Goal: Information Seeking & Learning: Learn about a topic

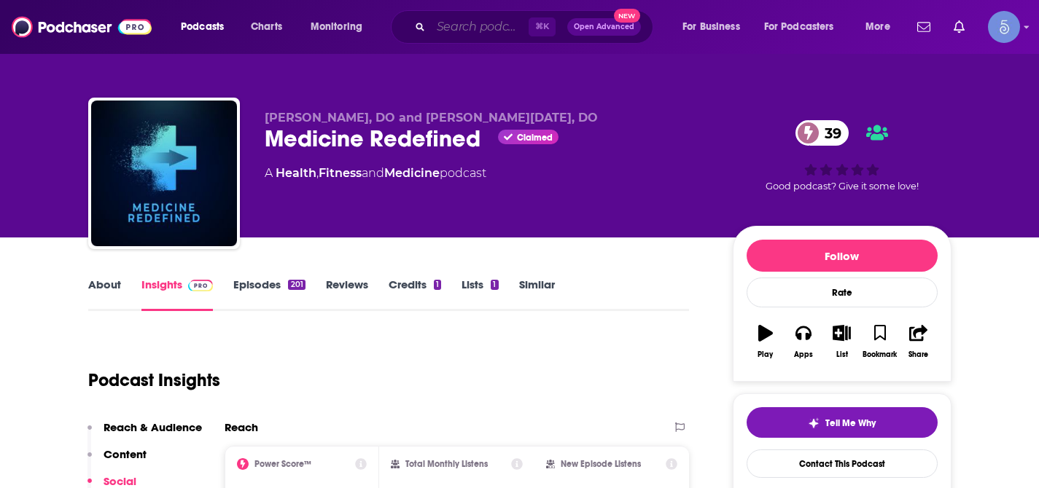
click at [451, 34] on input "Search podcasts, credits, & more..." at bounding box center [480, 26] width 98 height 23
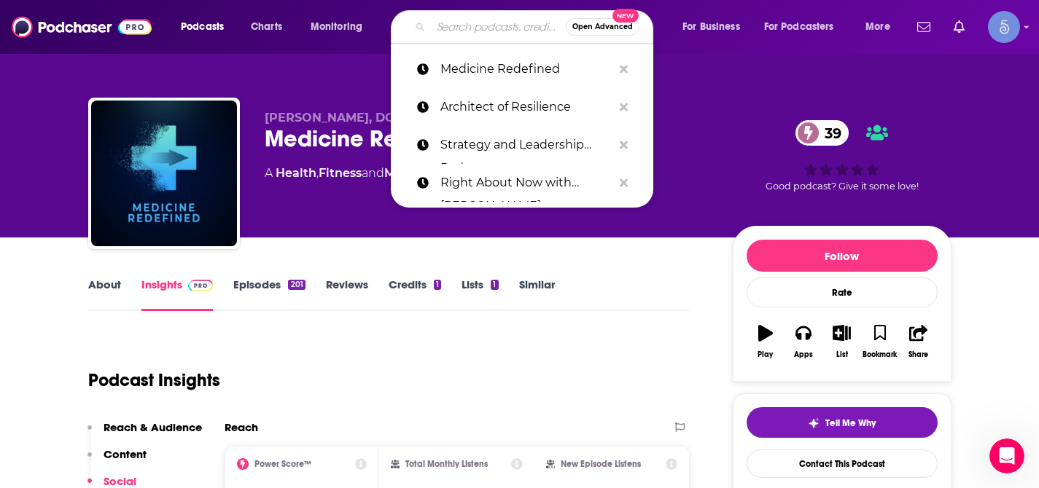
paste input "The [PERSON_NAME] Show"
type input "The [PERSON_NAME] Show"
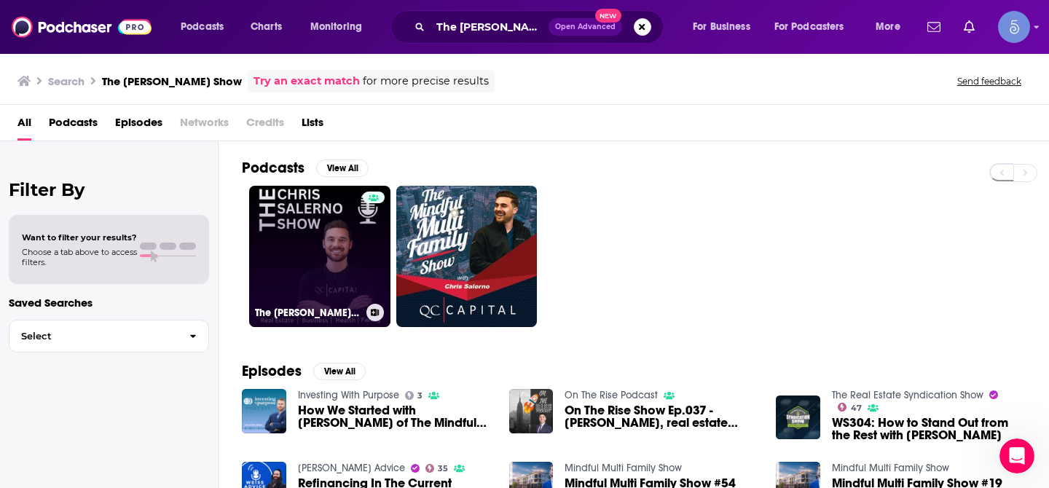
click at [321, 243] on link "The [PERSON_NAME] Show" at bounding box center [319, 256] width 141 height 141
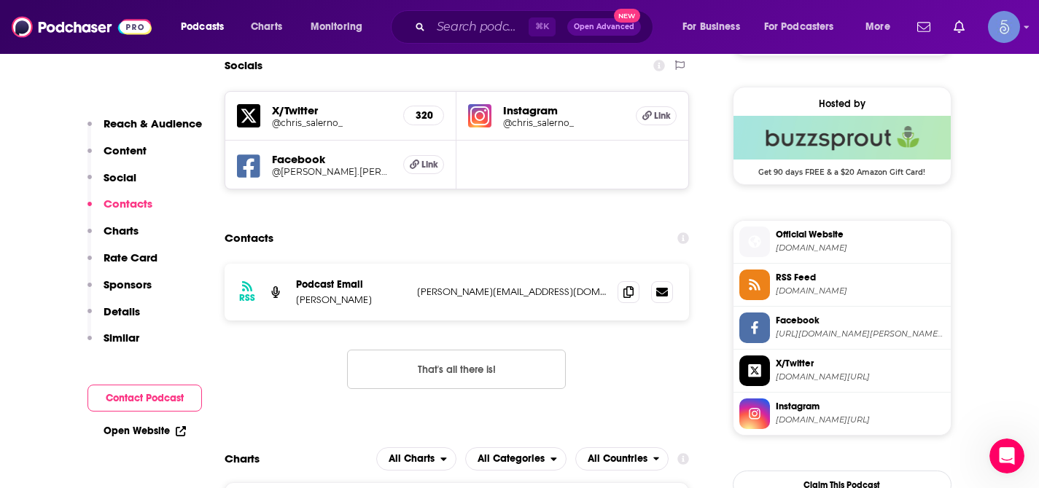
scroll to position [1011, 0]
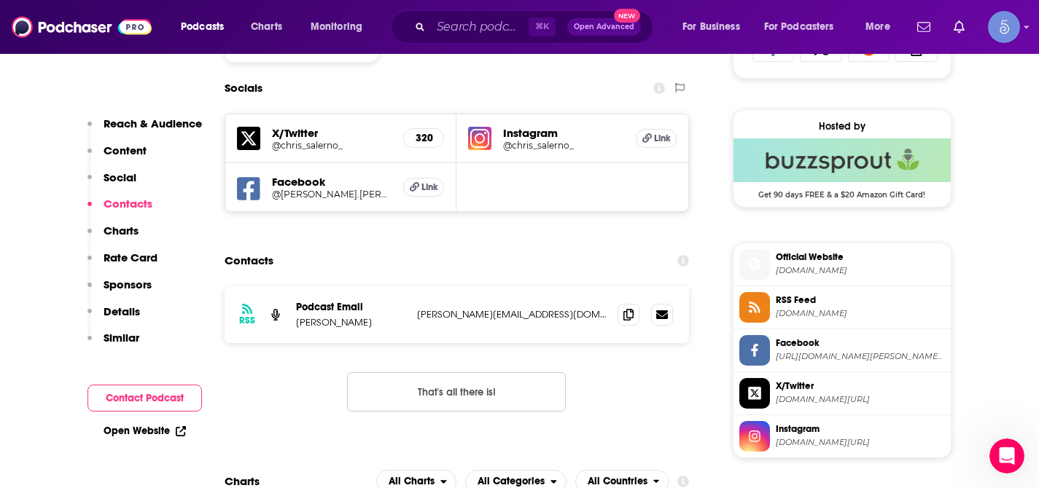
click at [528, 145] on h5 "@chris_salerno_" at bounding box center [563, 145] width 121 height 11
